Goal: Task Accomplishment & Management: Complete application form

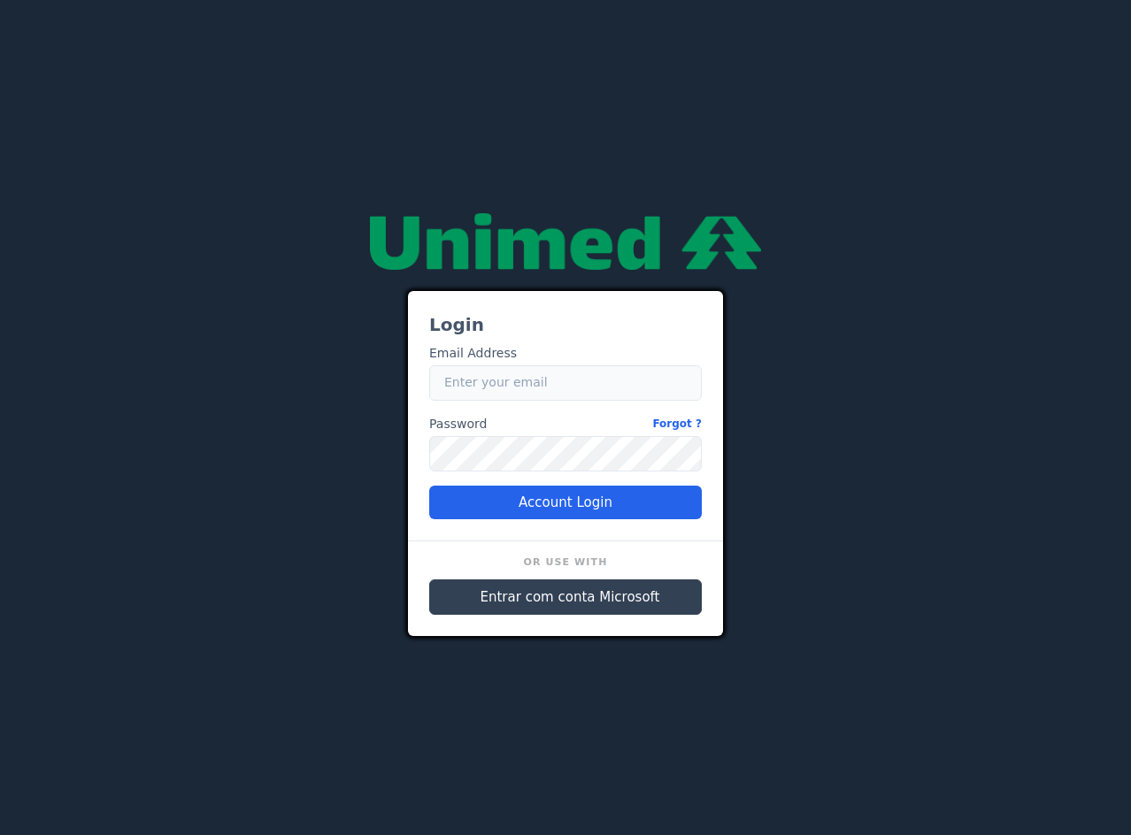
type input "caio.castro.fluna@unimedbh.com.br"
click at [560, 602] on span "Entrar com conta Microsoft" at bounding box center [571, 598] width 180 height 20
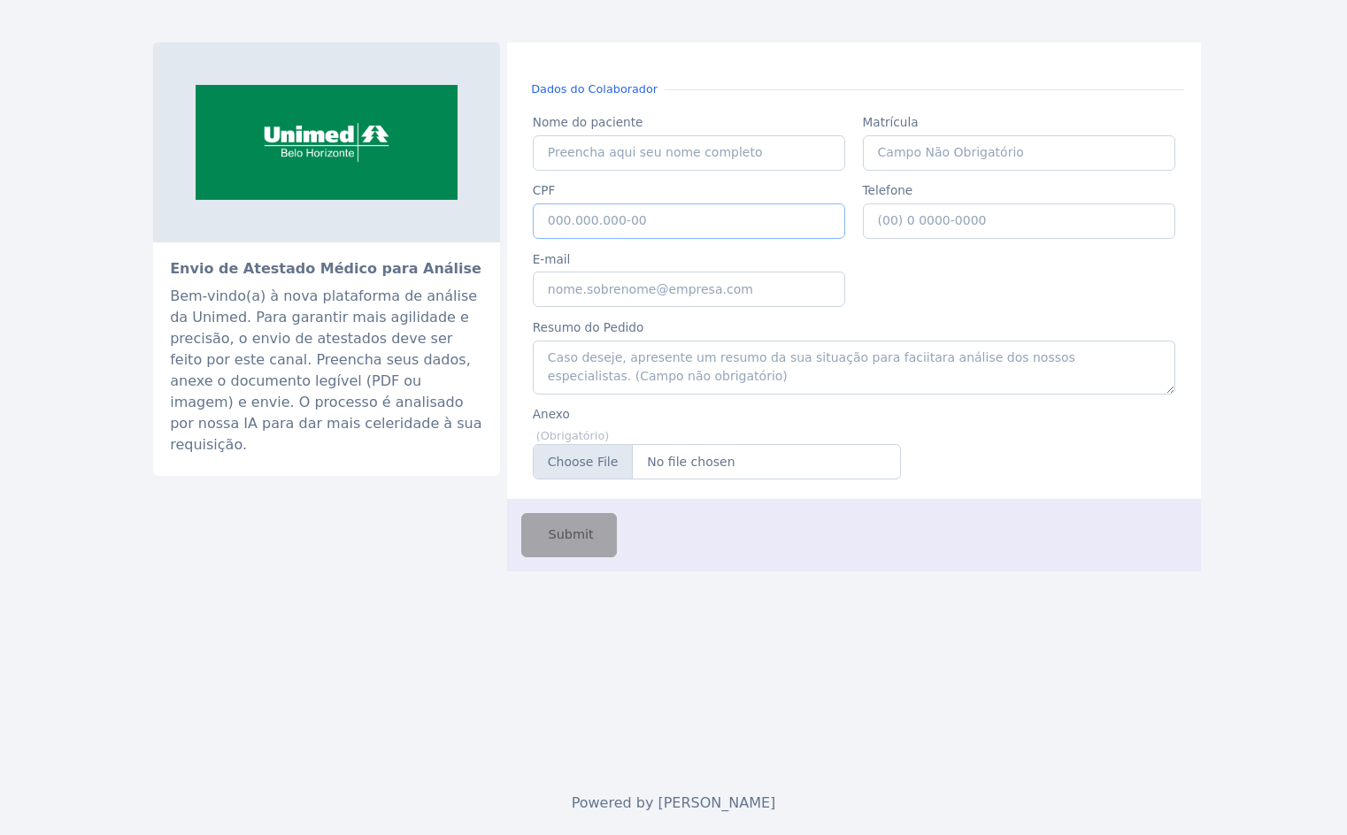
click at [641, 223] on input "CPF" at bounding box center [689, 221] width 313 height 35
paste input "039.483.996-03"
type input "039.483.996-03"
click at [637, 146] on input "Nome do paciente" at bounding box center [689, 152] width 313 height 35
paste input "ANA MARIZELIA GIL DE SOUZA PINTO"
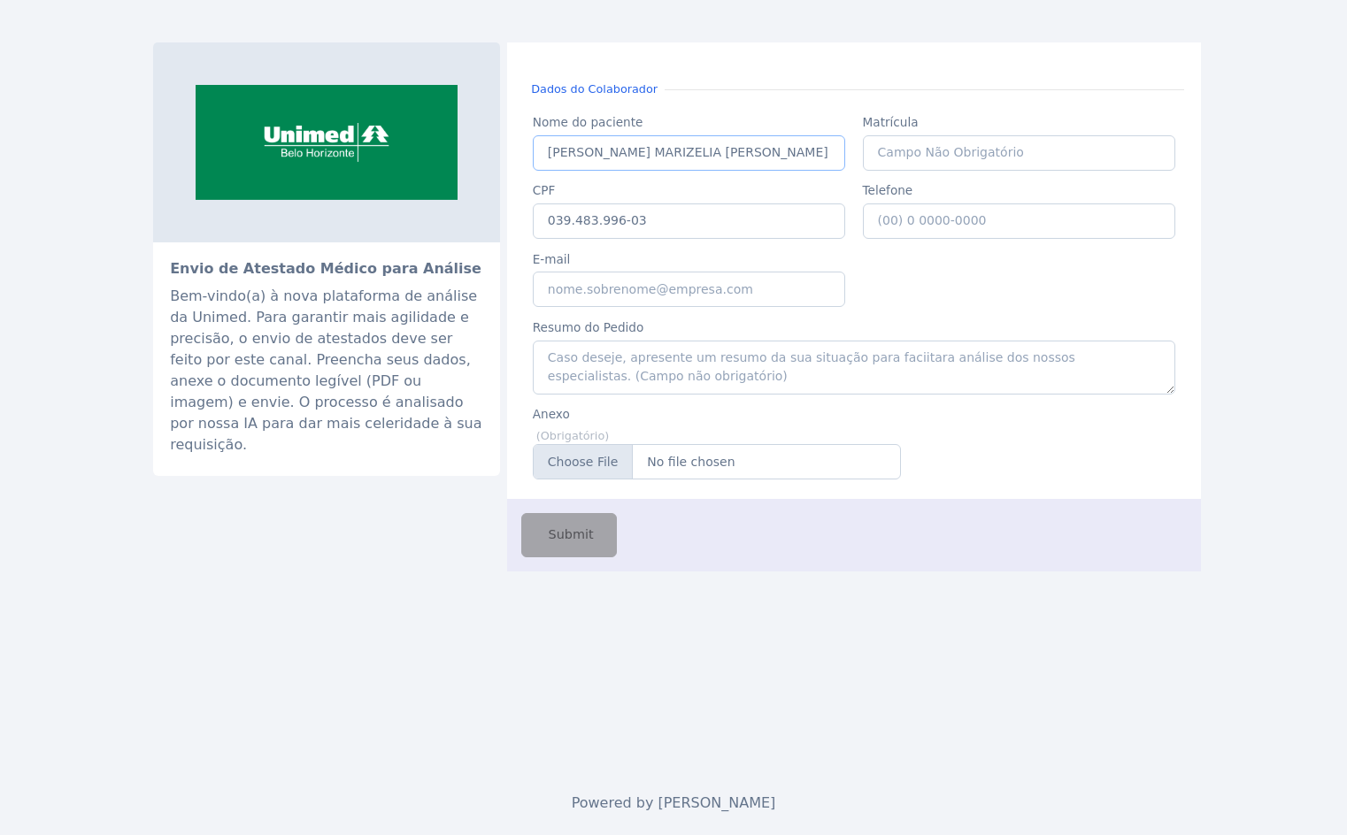
type input "ANA MARIZELIA GIL DE SOUZA PINTO"
click at [630, 301] on input "E-mail" at bounding box center [689, 289] width 313 height 35
type input "caio.castro@fluna.io"
click at [719, 471] on input "Anexo" at bounding box center [717, 461] width 368 height 35
click at [702, 477] on input "Anexo" at bounding box center [717, 461] width 368 height 35
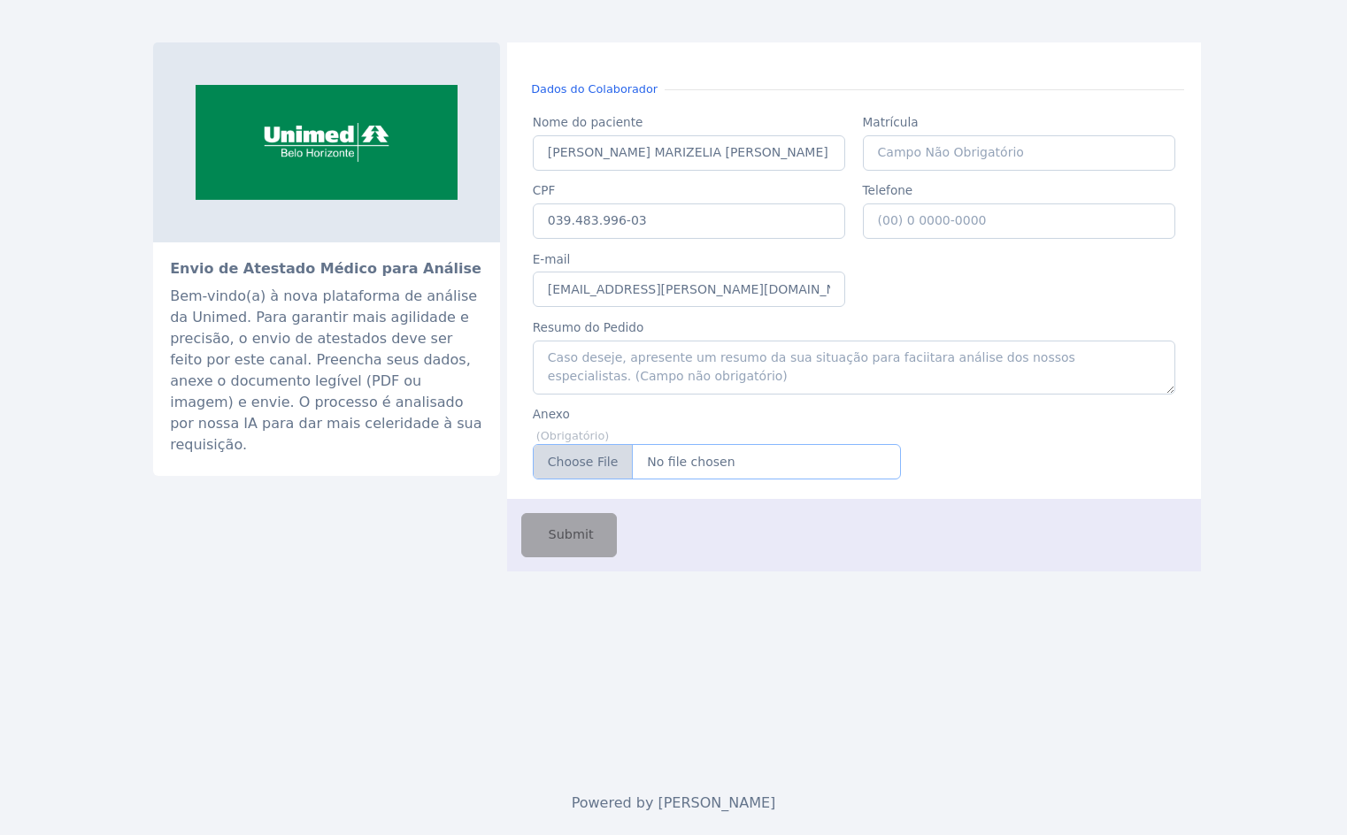
type input "C:\fakepath\licençaMaterinidade.pdf"
click at [573, 532] on span "Submit" at bounding box center [569, 535] width 49 height 19
